Goal: Navigation & Orientation: Find specific page/section

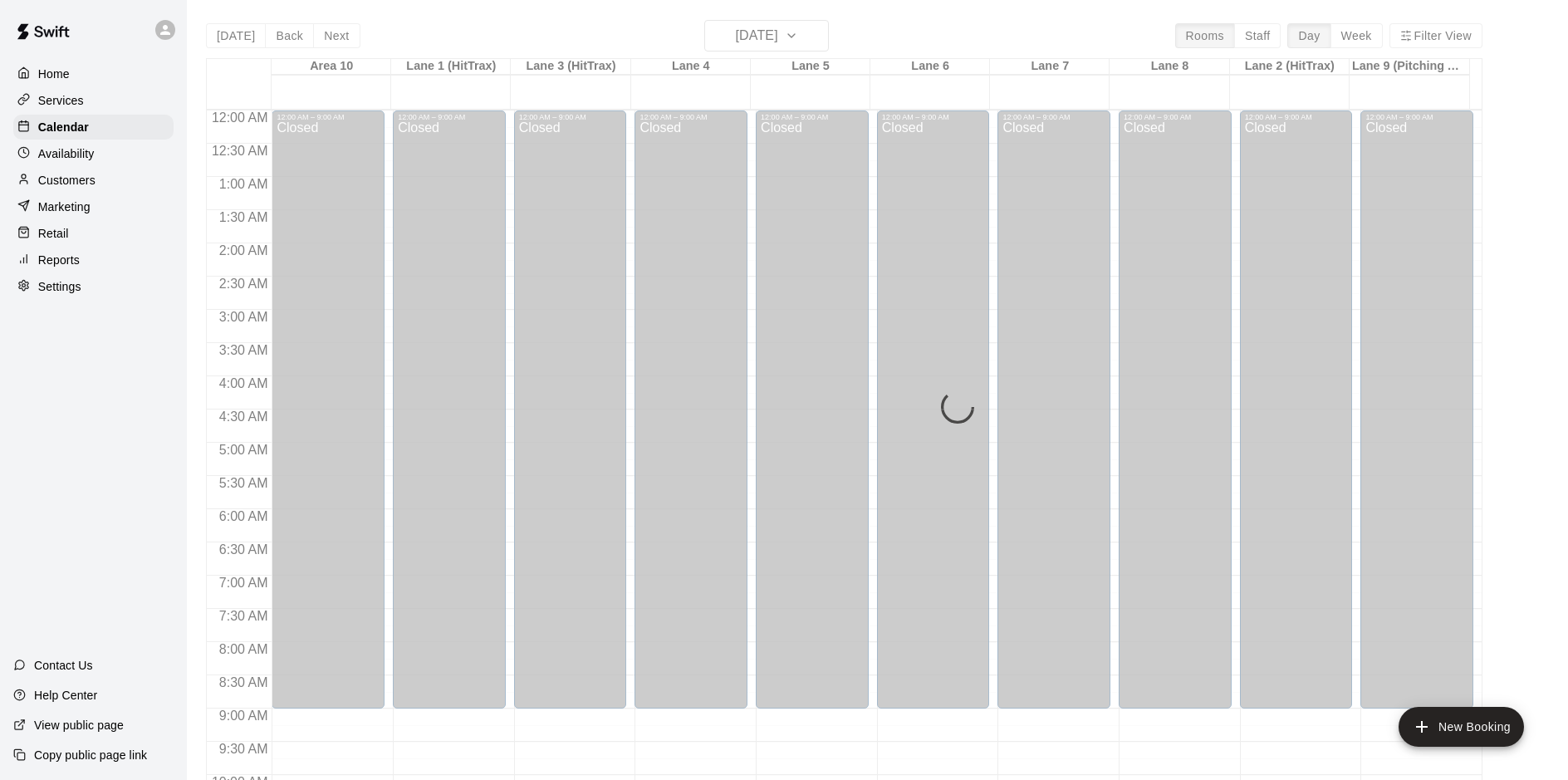
scroll to position [856, 0]
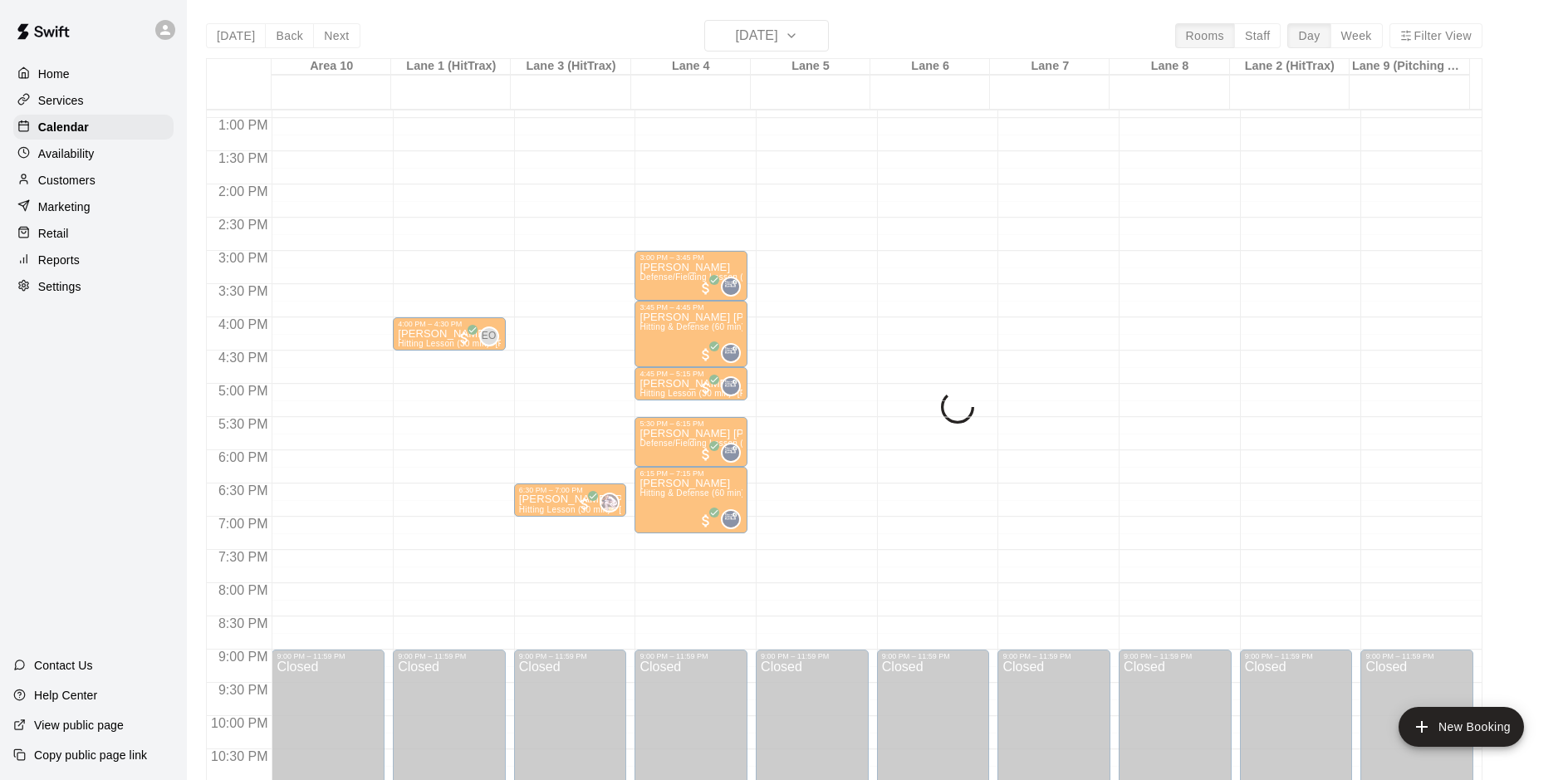
click at [50, 38] on img at bounding box center [43, 31] width 86 height 50
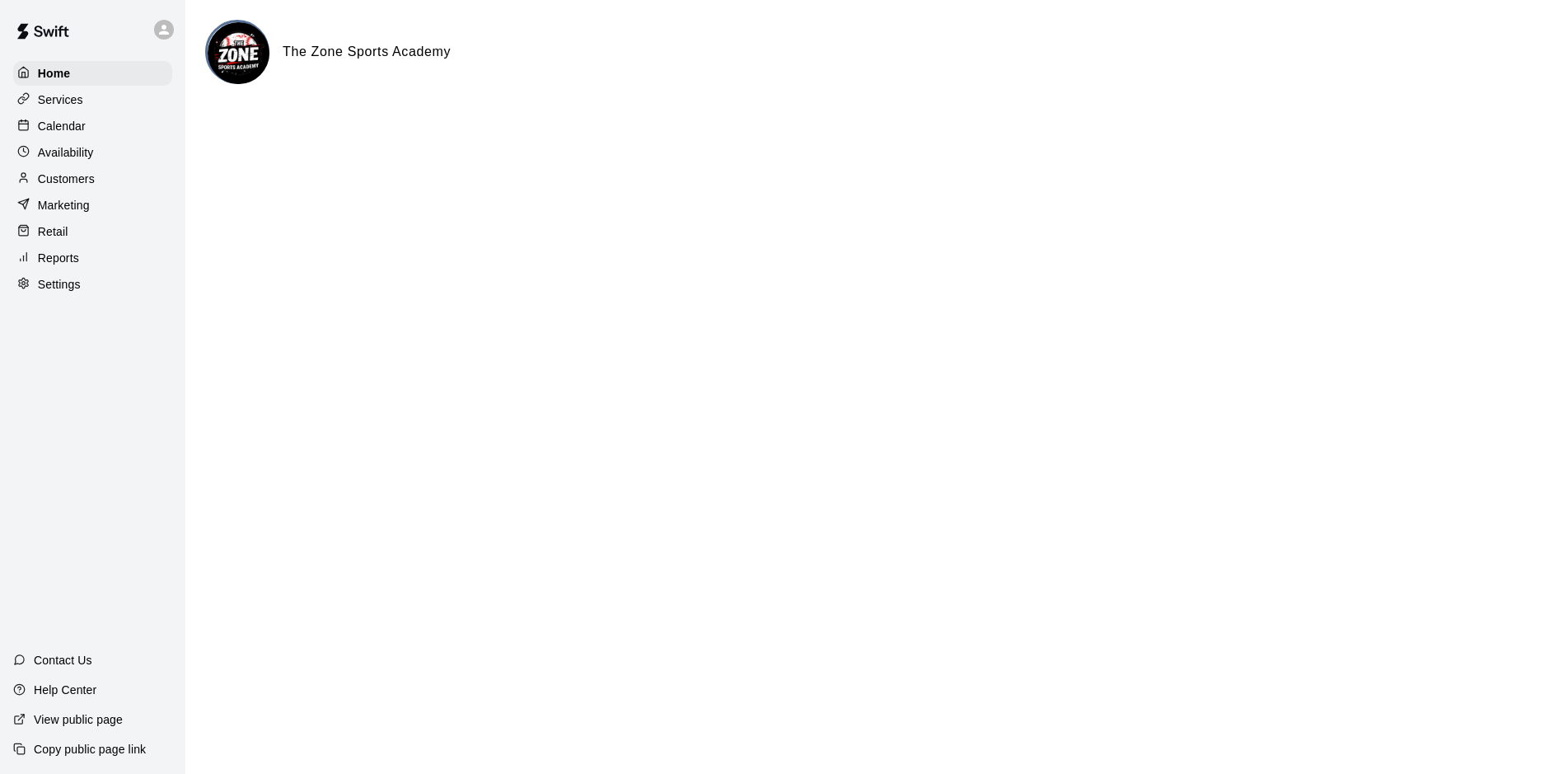
click at [39, 126] on p "Calendar" at bounding box center [61, 126] width 48 height 16
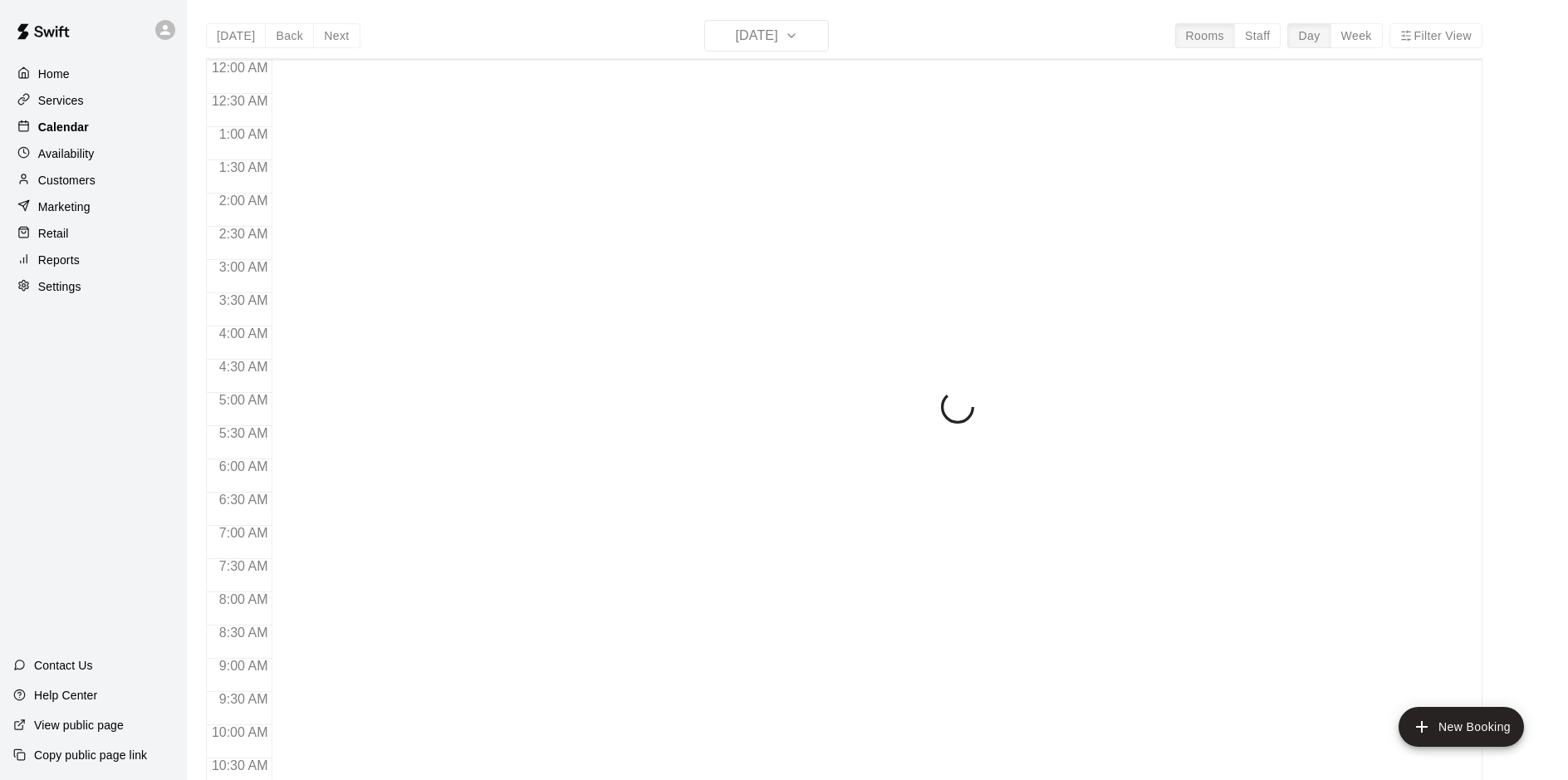
scroll to position [856, 0]
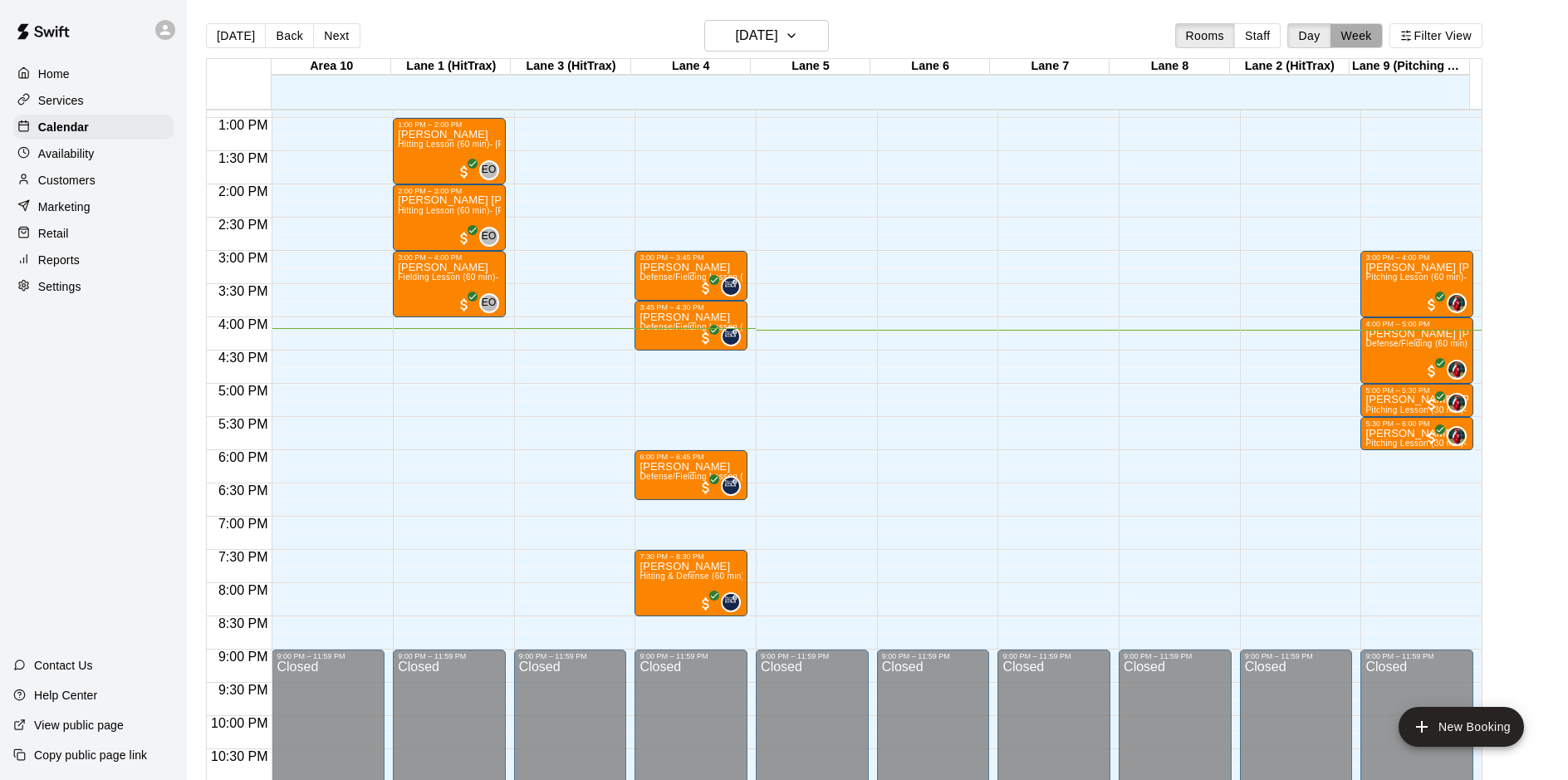
click at [1382, 39] on button "Week" at bounding box center [1356, 35] width 52 height 25
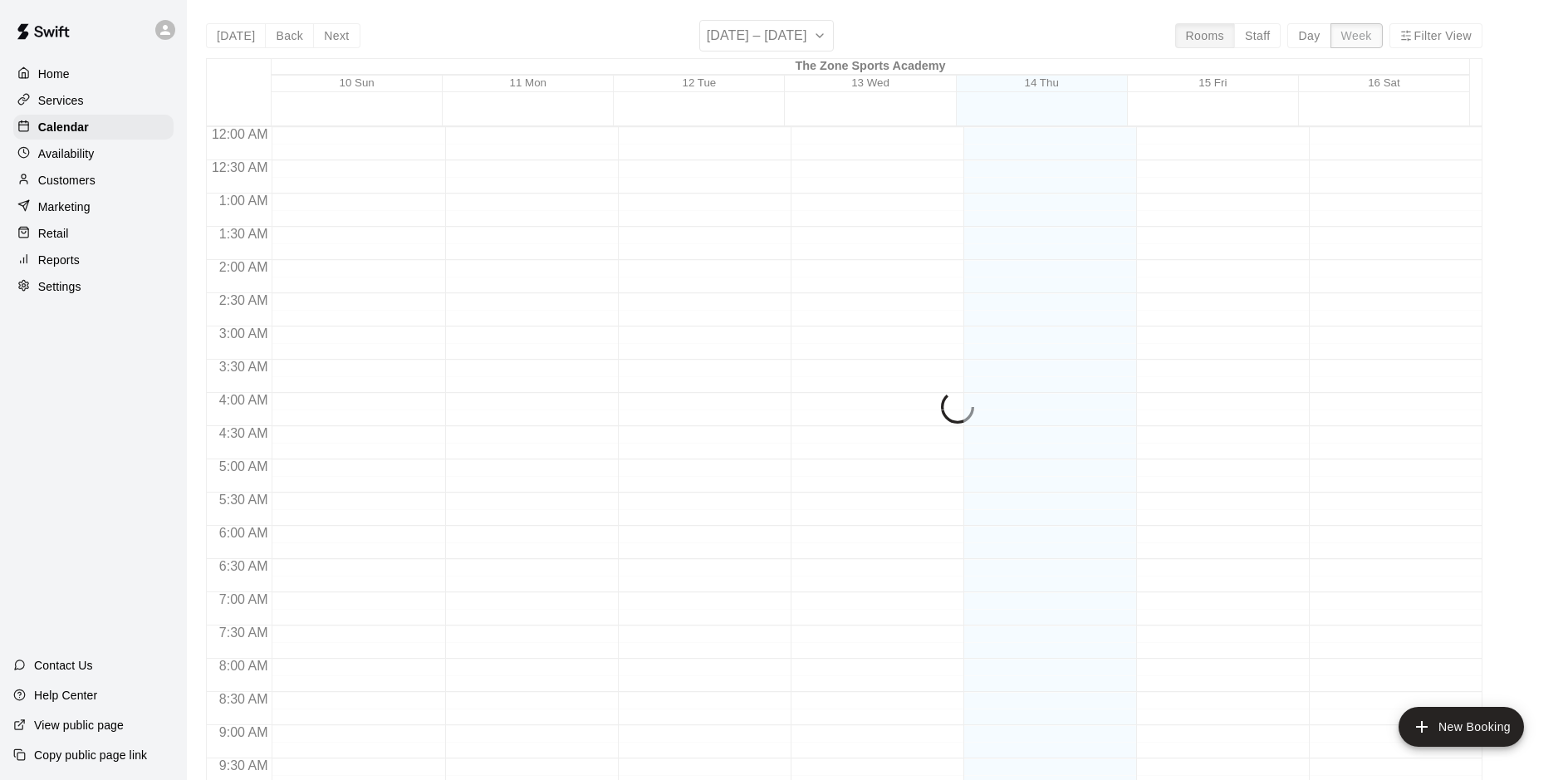
scroll to position [937, 0]
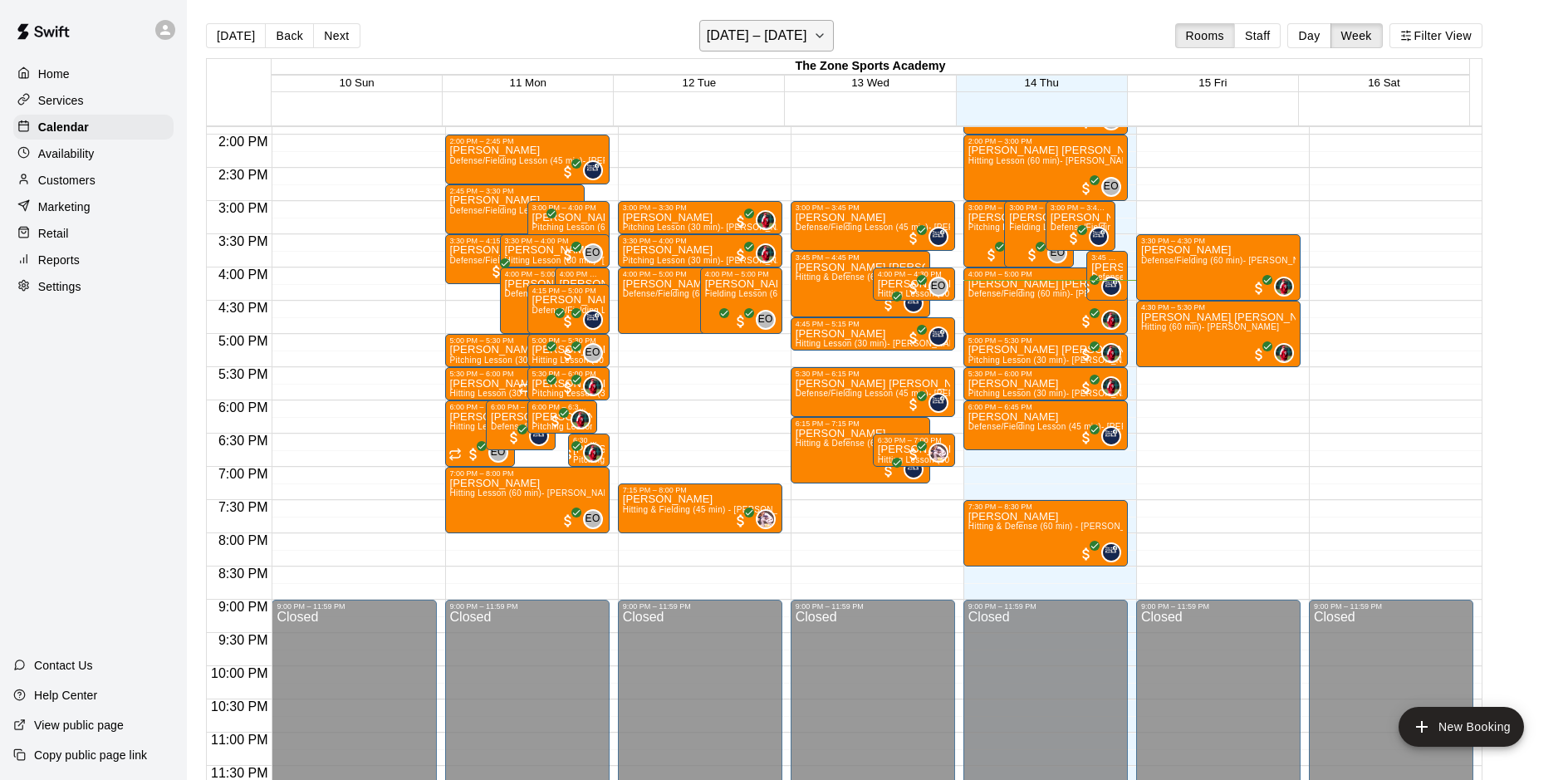
click at [724, 37] on h6 "[DATE] – [DATE]" at bounding box center [756, 35] width 100 height 24
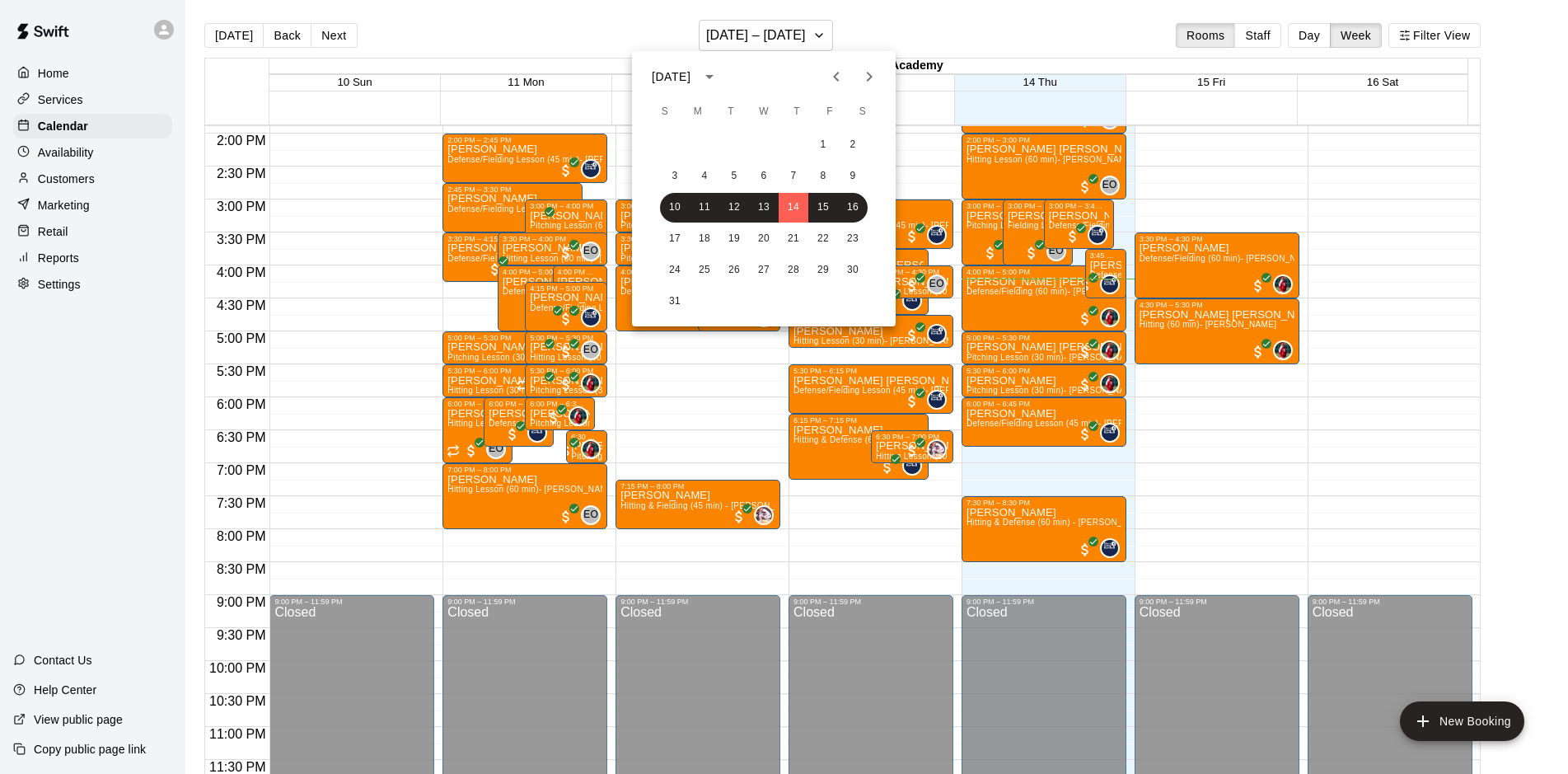
click at [803, 32] on div at bounding box center [784, 387] width 1568 height 774
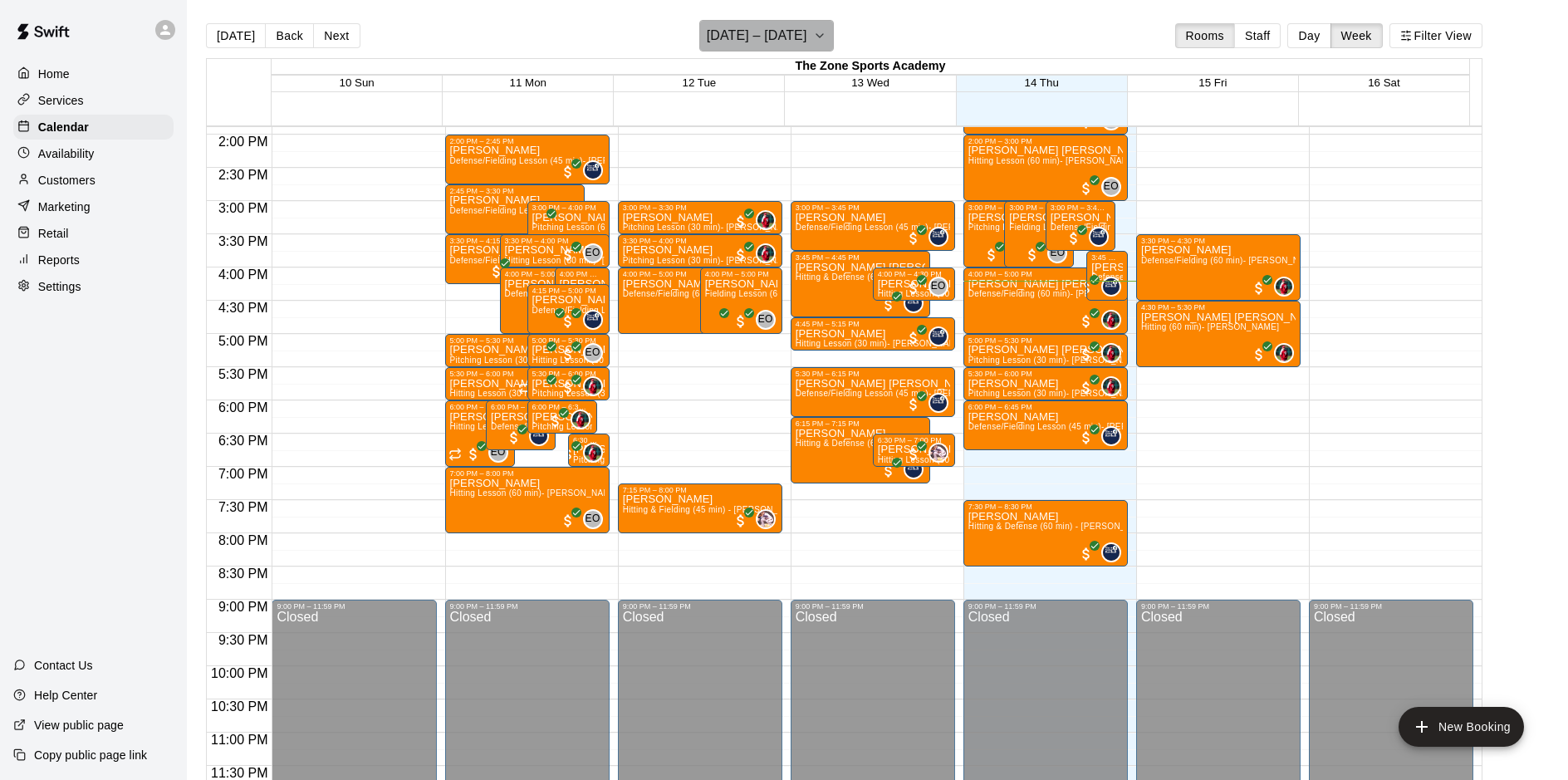
click at [810, 34] on button "[DATE] – [DATE]" at bounding box center [766, 35] width 136 height 32
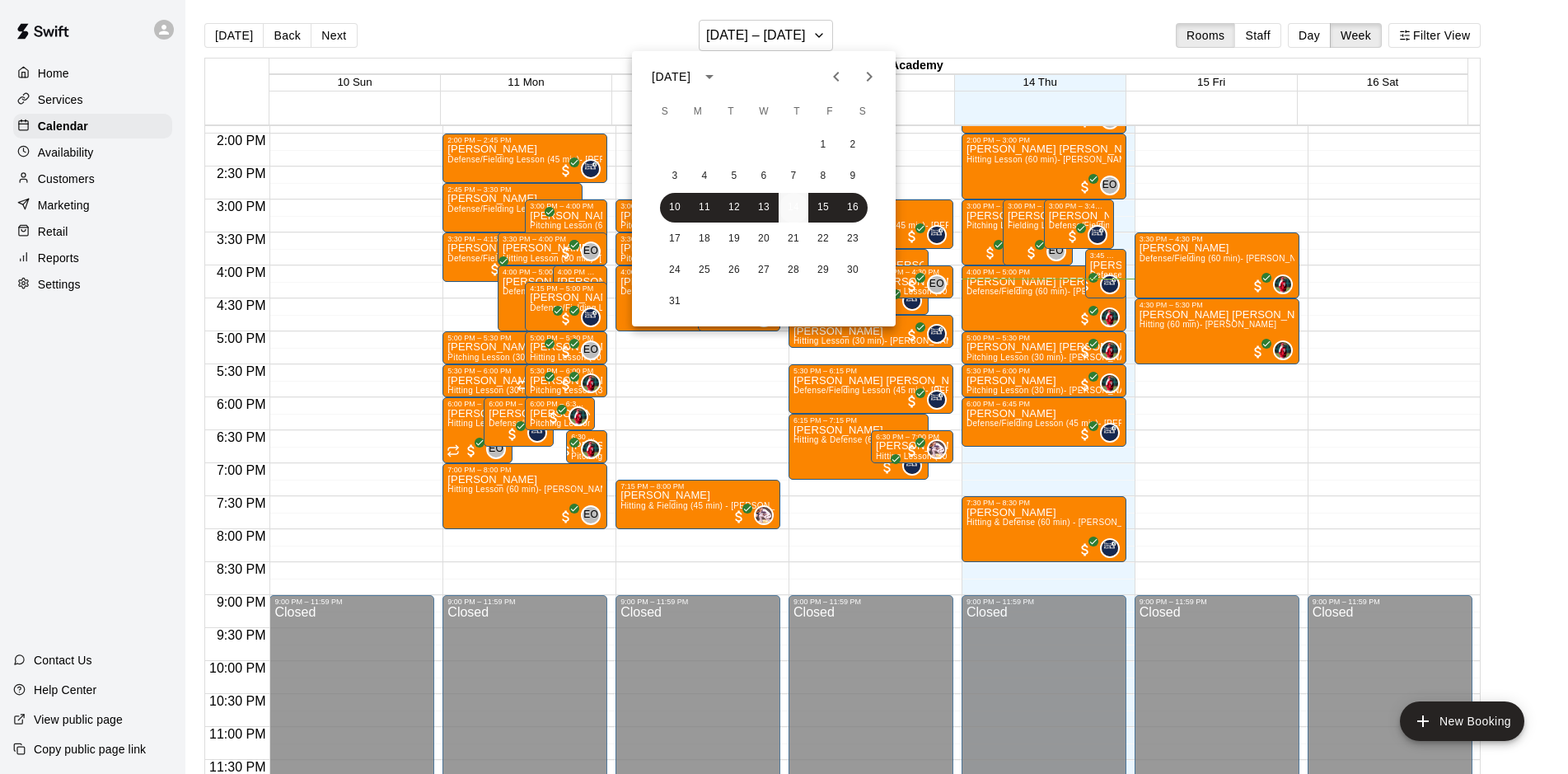
click at [794, 205] on button "14" at bounding box center [793, 208] width 30 height 30
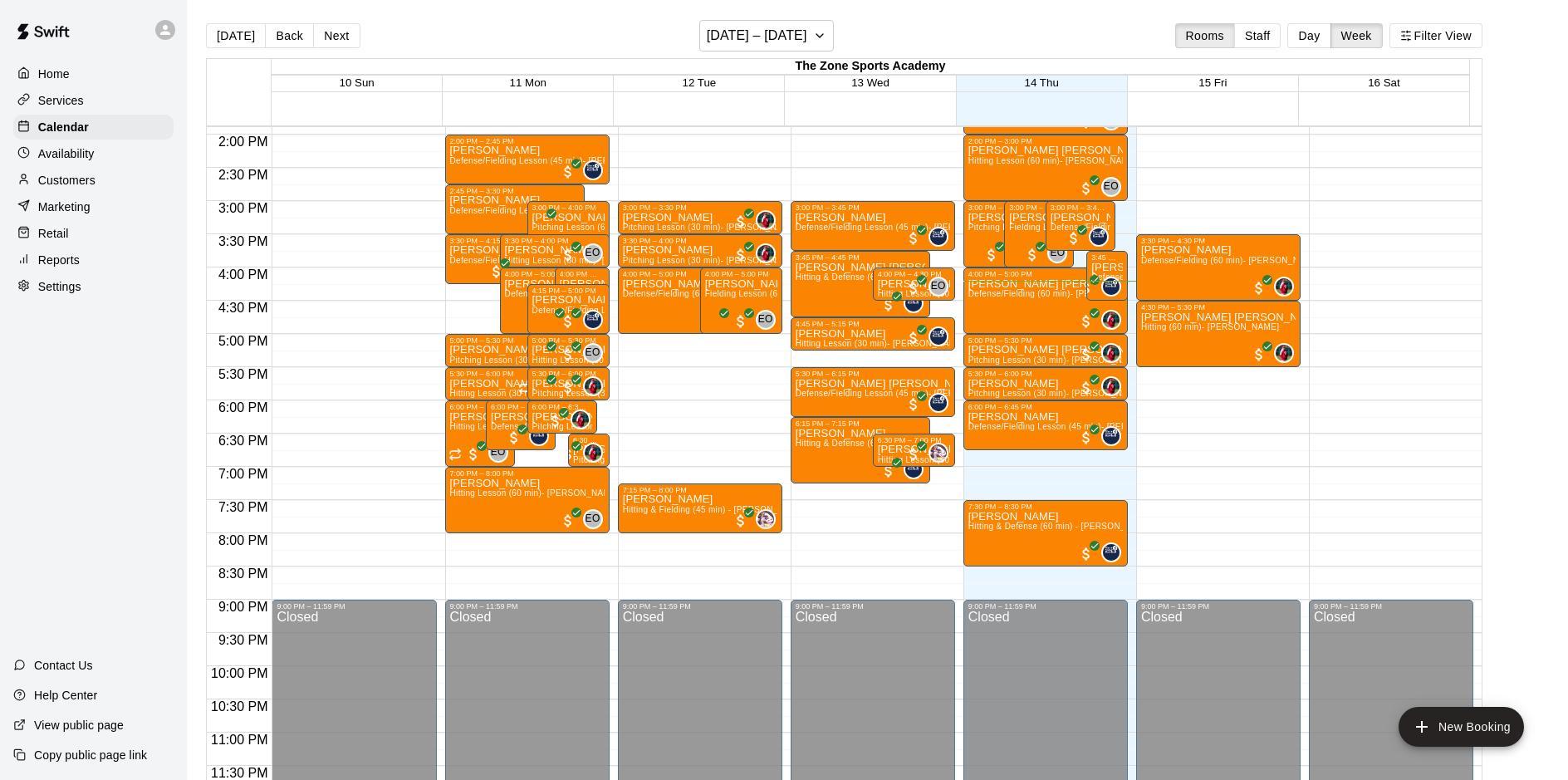
click at [1319, 24] on button "Day" at bounding box center [1308, 35] width 43 height 25
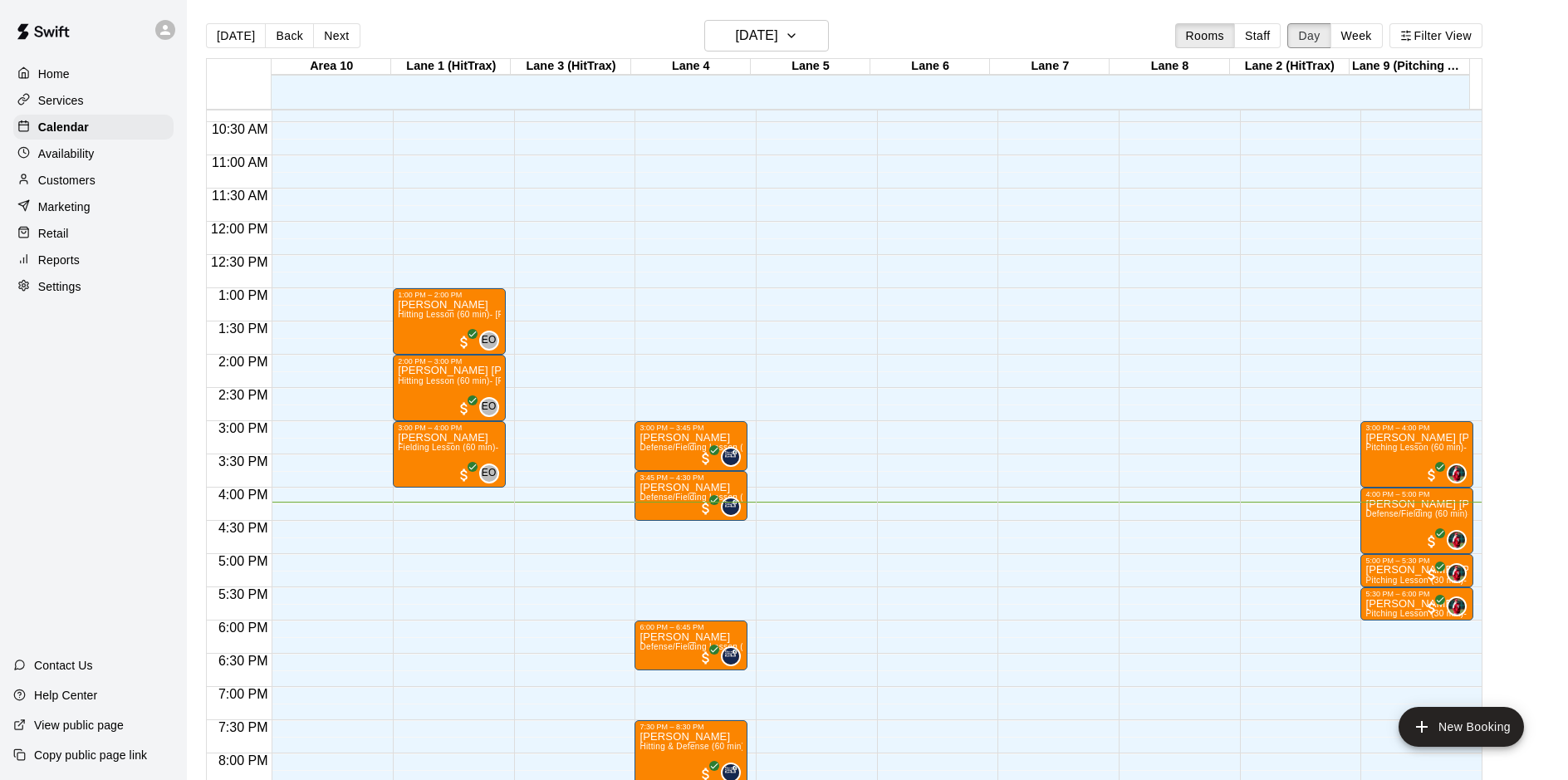
scroll to position [837, 0]
